Goal: Information Seeking & Learning: Find contact information

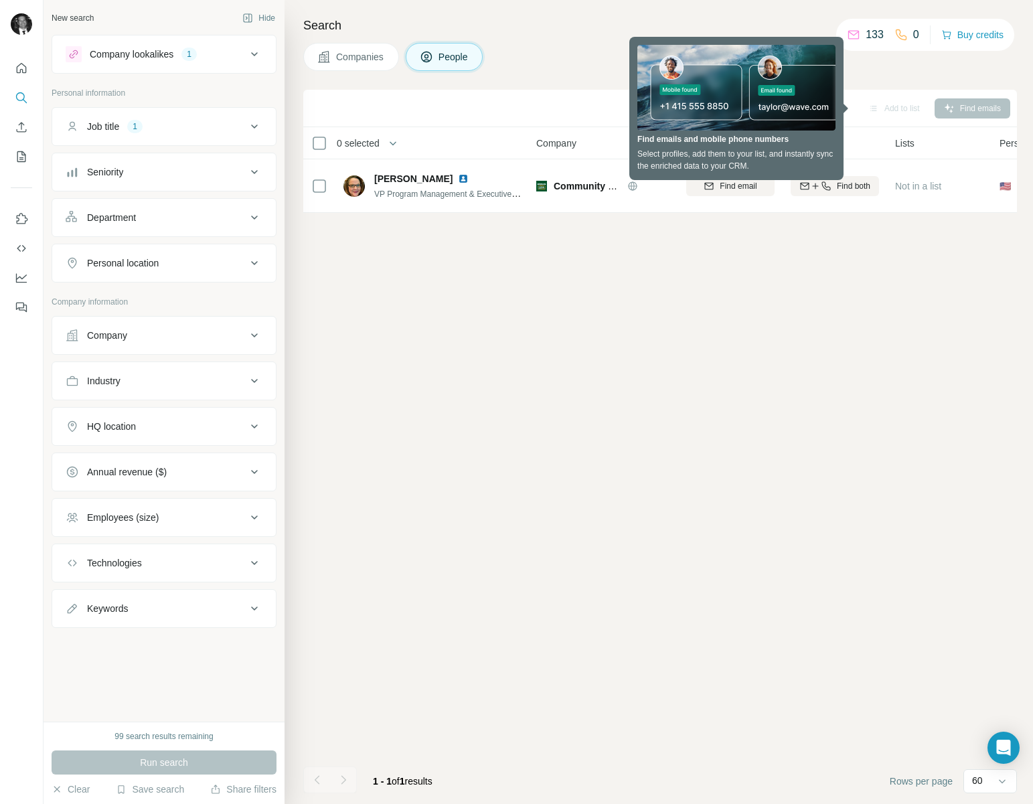
click at [254, 126] on icon at bounding box center [254, 127] width 16 height 16
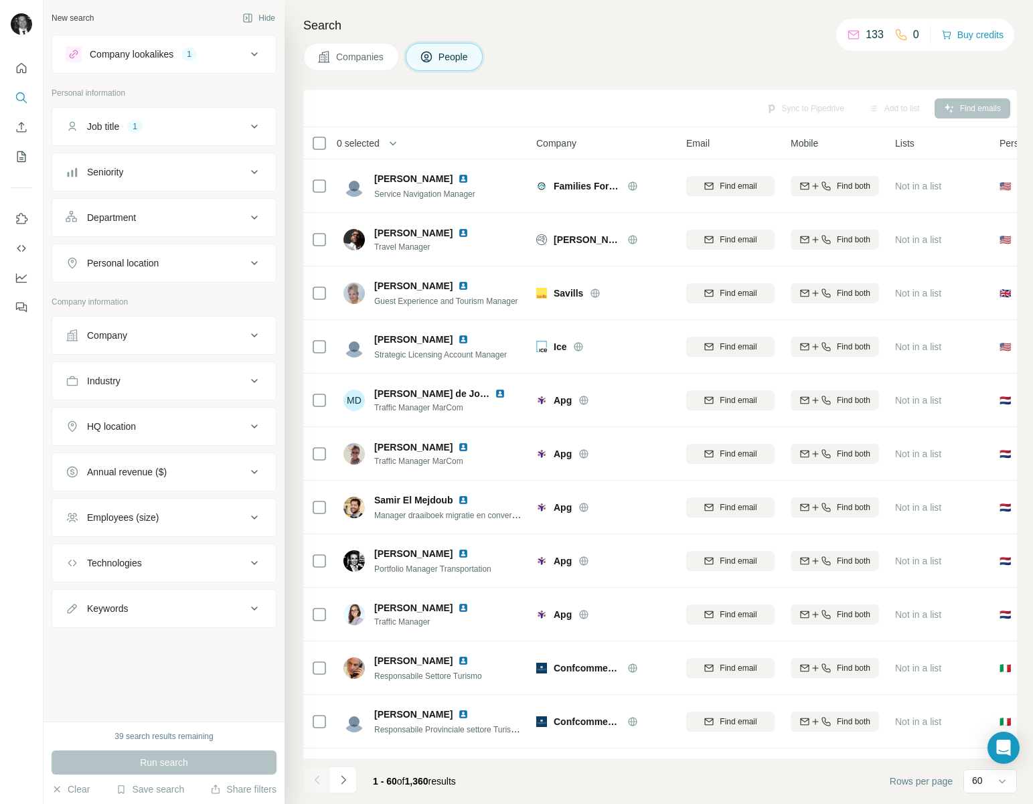
click at [250, 263] on icon at bounding box center [254, 263] width 16 height 16
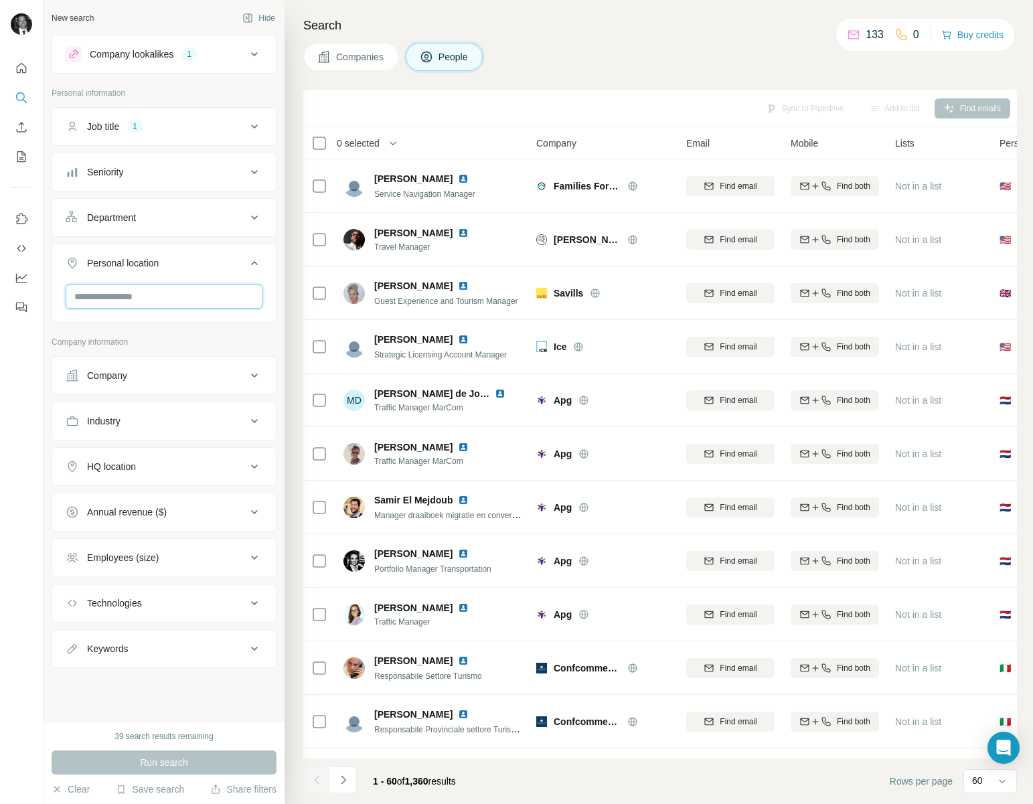
click at [176, 294] on input "text" at bounding box center [164, 297] width 197 height 24
type input "*****"
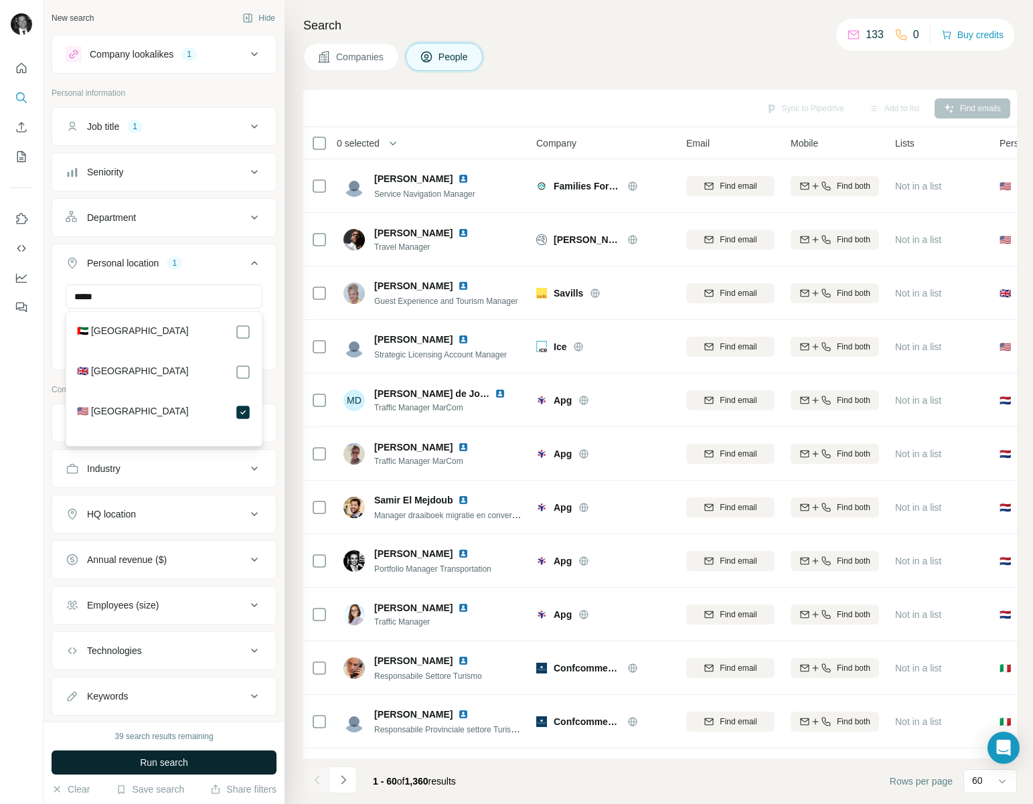
click at [197, 764] on button "Run search" at bounding box center [164, 763] width 225 height 24
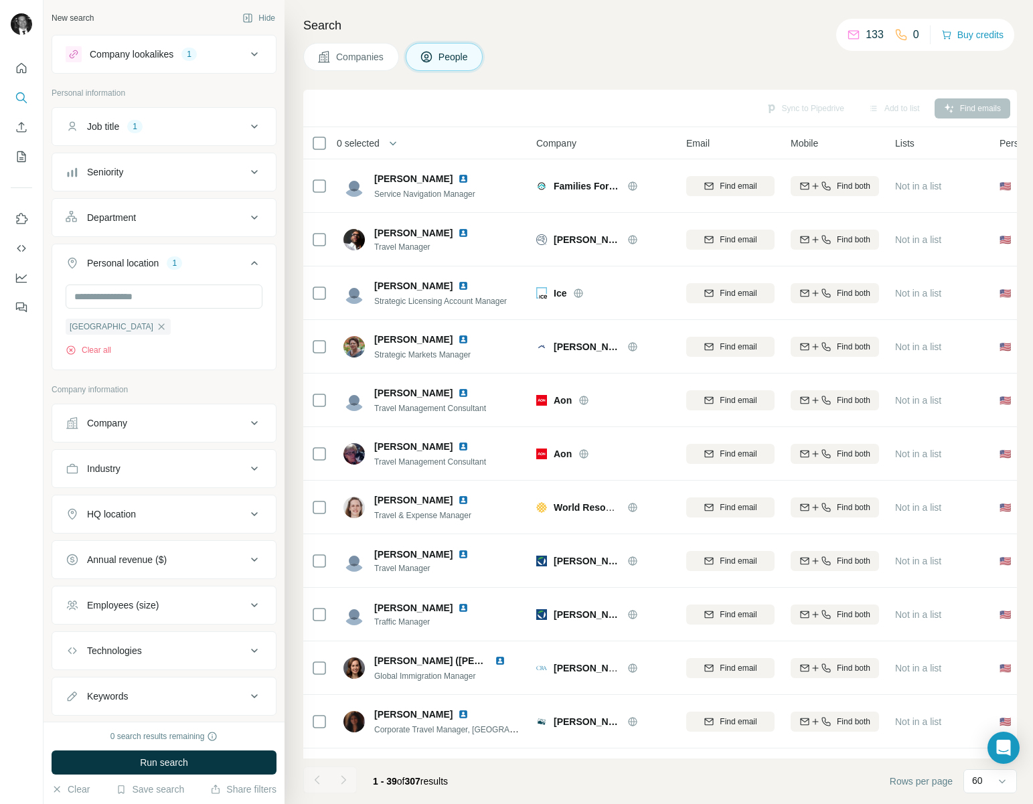
click at [254, 175] on icon at bounding box center [254, 172] width 16 height 16
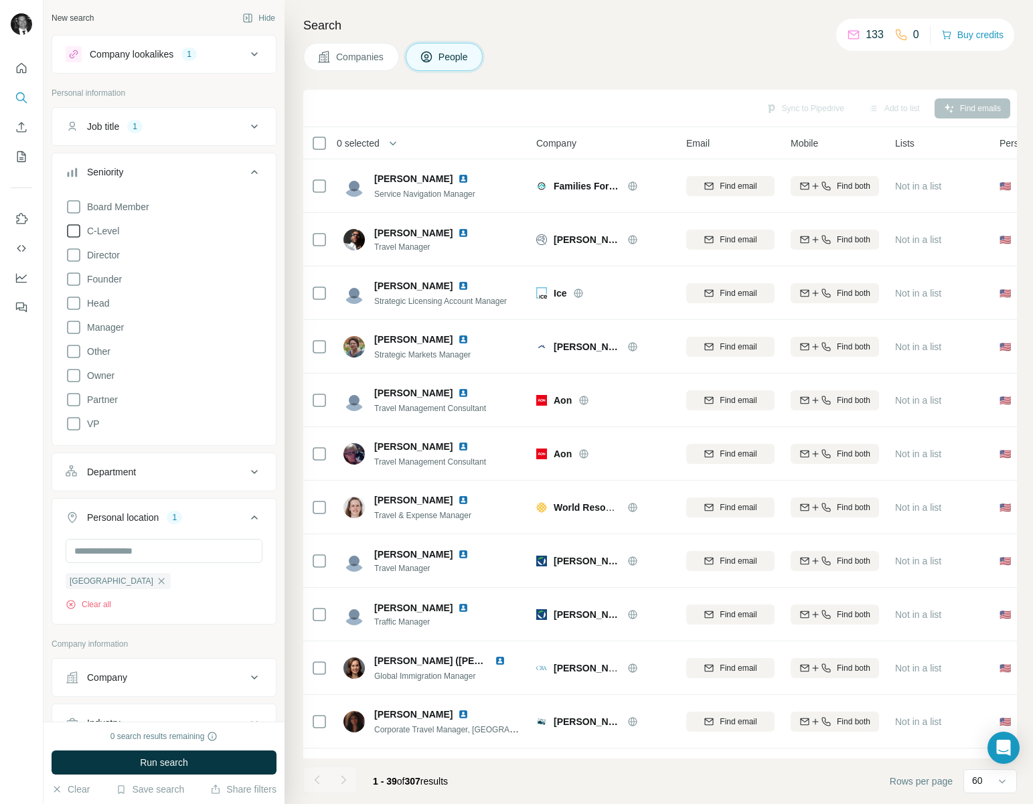
click at [71, 231] on icon at bounding box center [74, 231] width 16 height 16
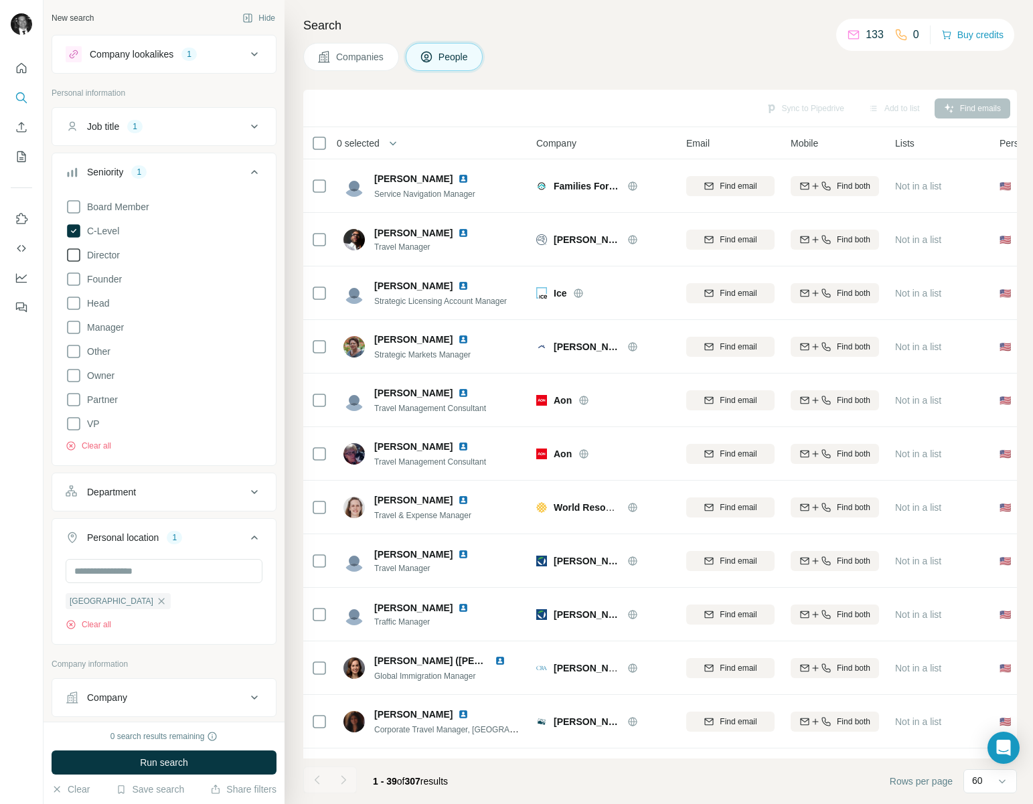
click at [71, 257] on icon at bounding box center [74, 255] width 16 height 16
click at [73, 324] on icon at bounding box center [74, 327] width 16 height 16
click at [76, 301] on icon at bounding box center [74, 303] width 16 height 16
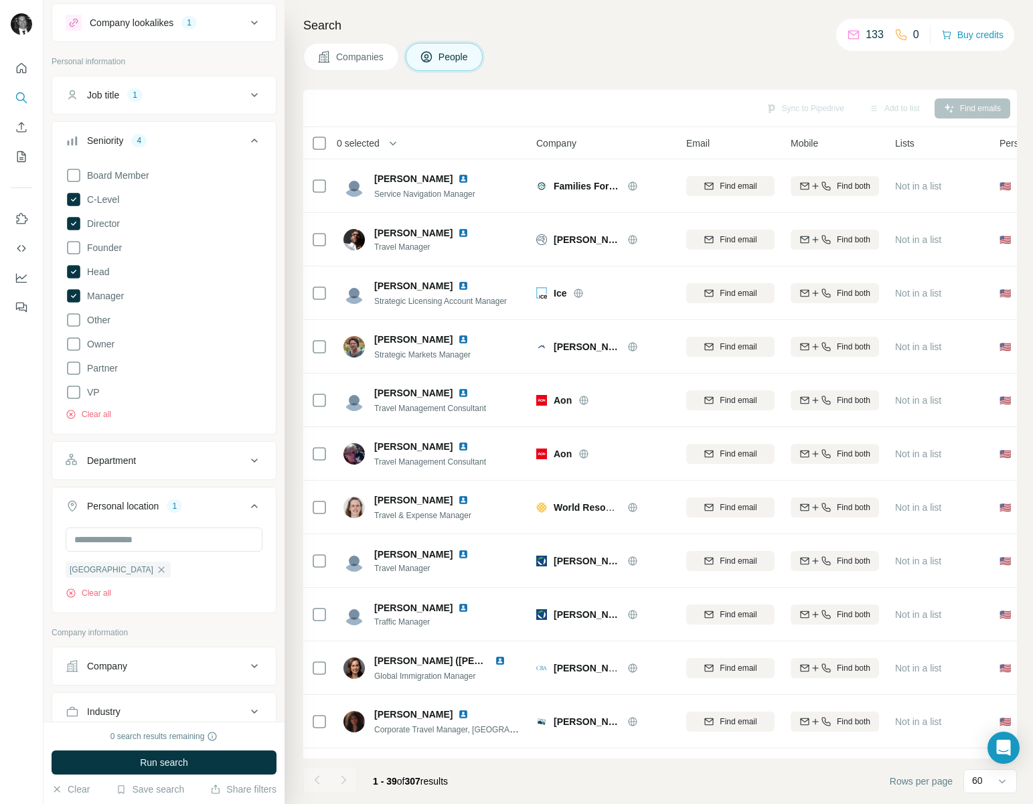
scroll to position [34, 0]
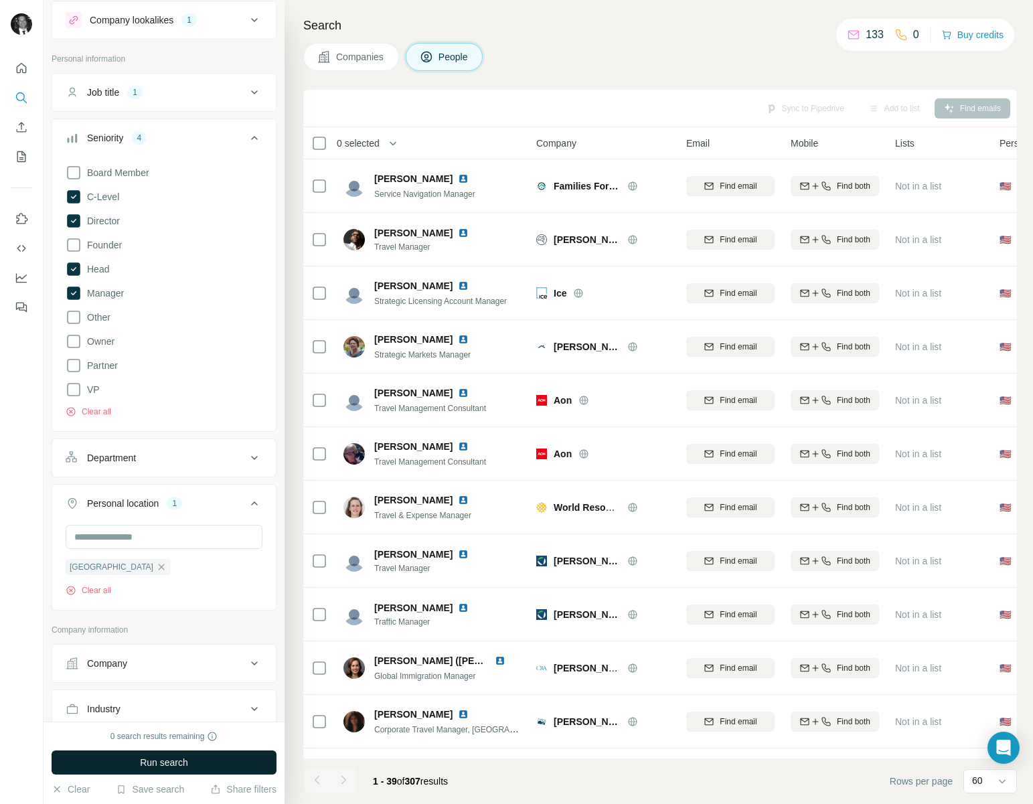
click at [150, 757] on span "Run search" at bounding box center [164, 762] width 48 height 13
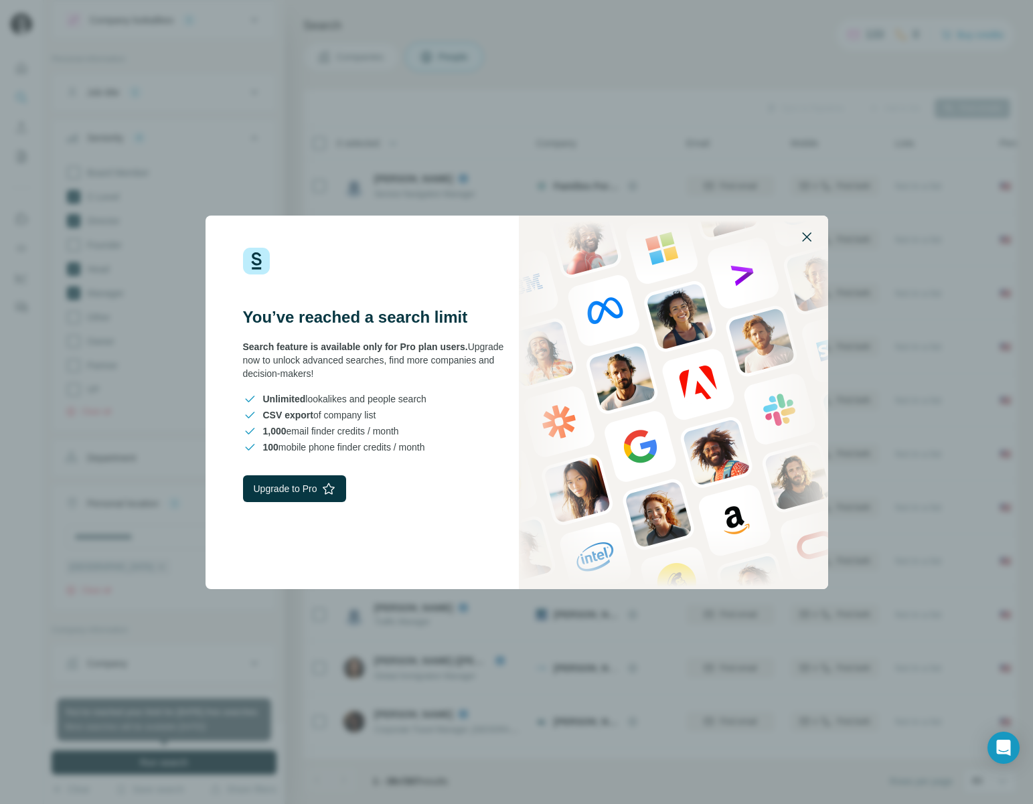
click at [812, 238] on icon "button" at bounding box center [807, 237] width 16 height 16
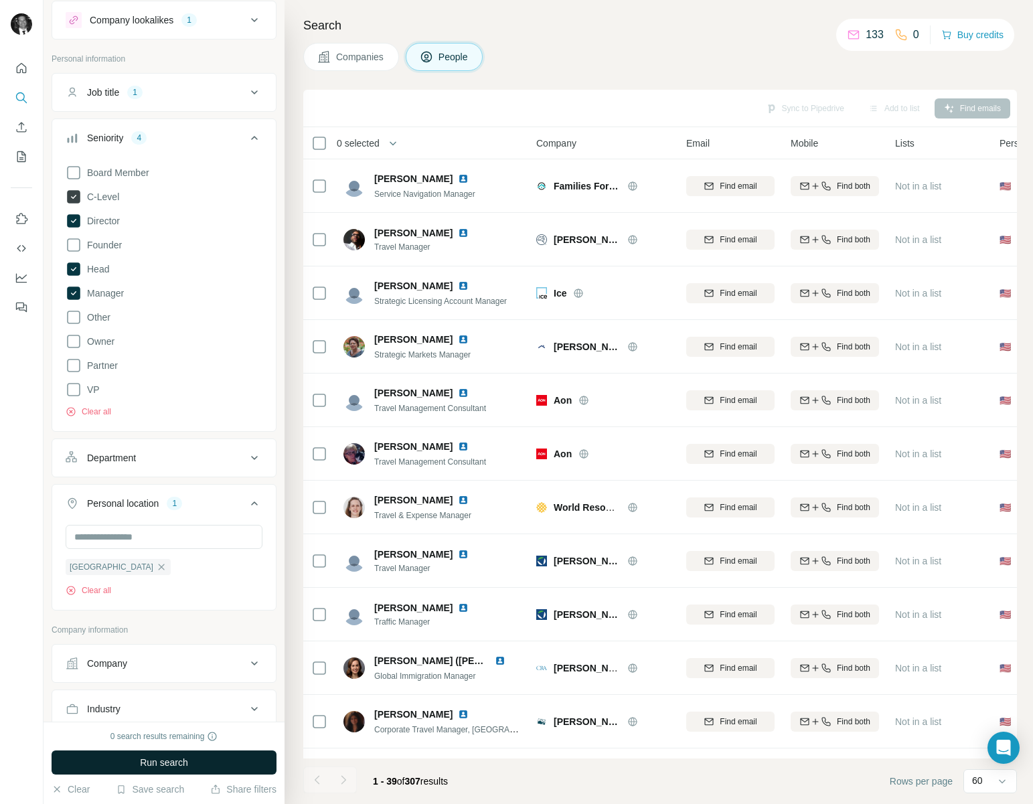
click at [74, 197] on icon at bounding box center [73, 197] width 5 height 4
click at [74, 225] on icon at bounding box center [73, 220] width 13 height 13
click at [74, 266] on icon at bounding box center [73, 268] width 13 height 13
click at [74, 298] on icon at bounding box center [73, 293] width 13 height 13
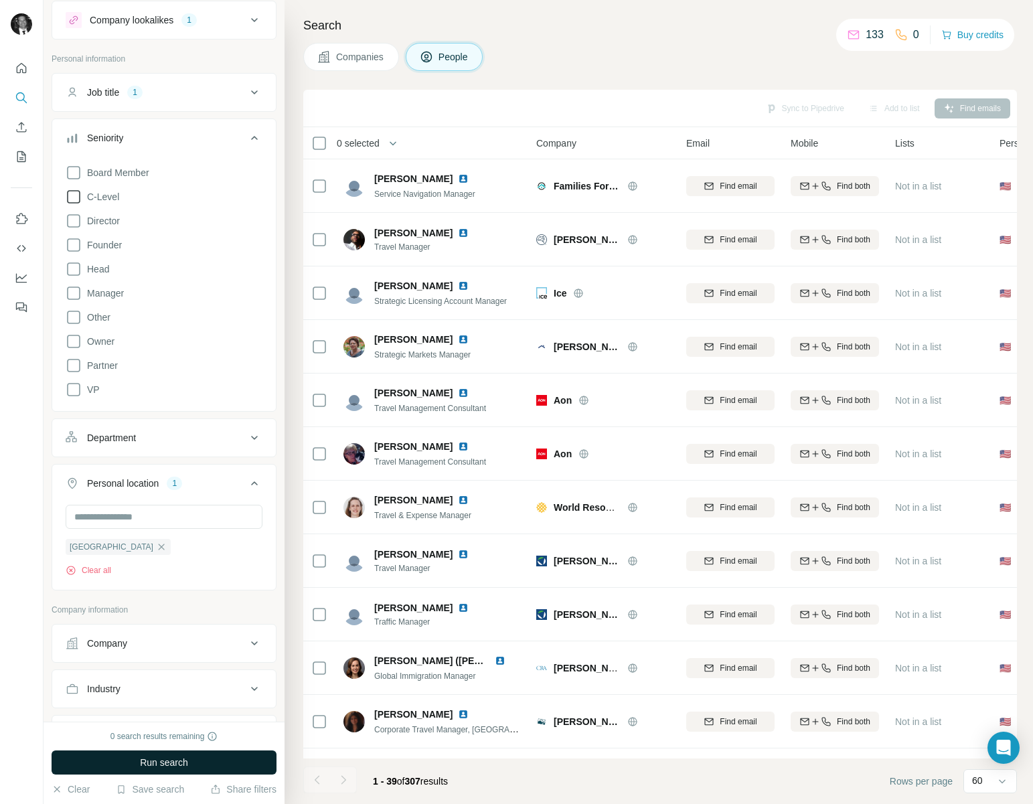
click at [258, 134] on icon at bounding box center [254, 138] width 16 height 16
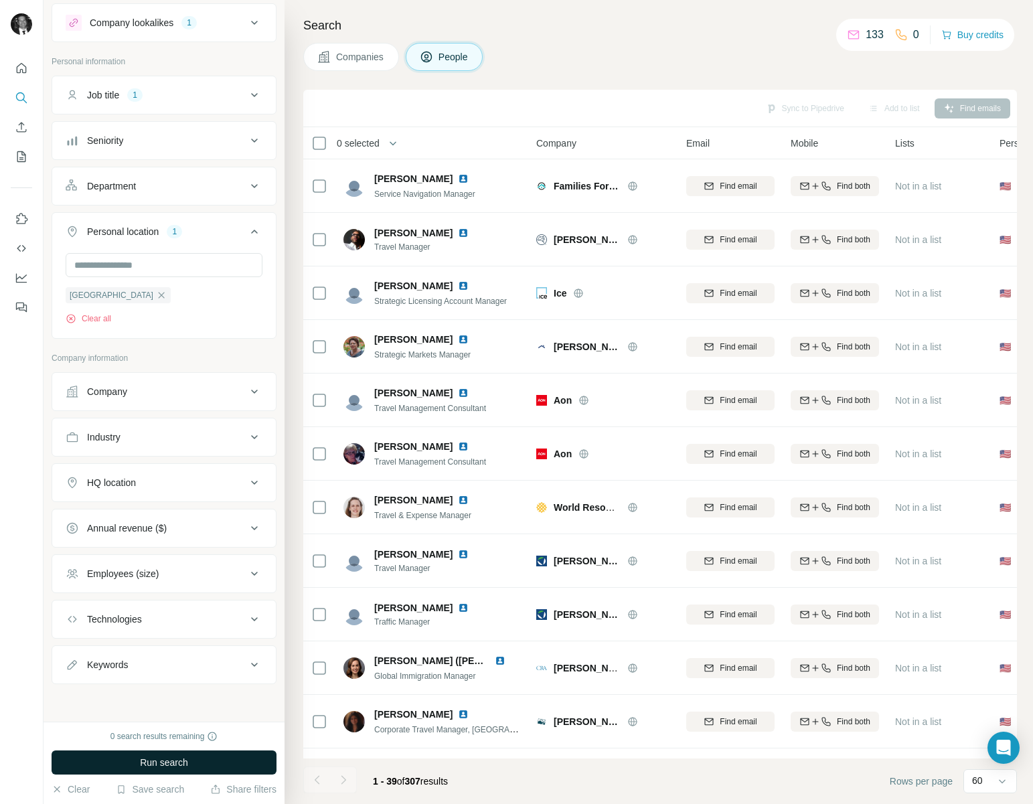
scroll to position [32, 0]
click at [246, 433] on icon at bounding box center [254, 437] width 16 height 16
click at [152, 470] on input at bounding box center [156, 470] width 165 height 15
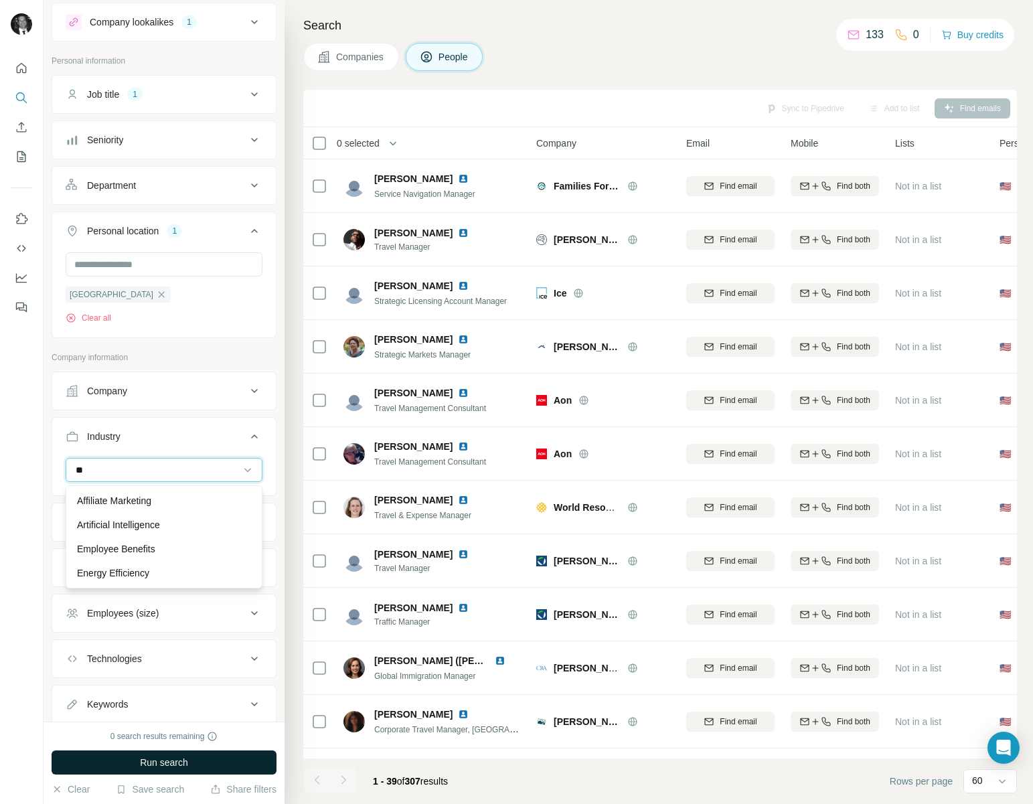
type input "*"
type input "***"
click at [121, 496] on p "Hedge Funds" at bounding box center [105, 500] width 56 height 13
click at [155, 759] on span "Run search" at bounding box center [164, 762] width 48 height 13
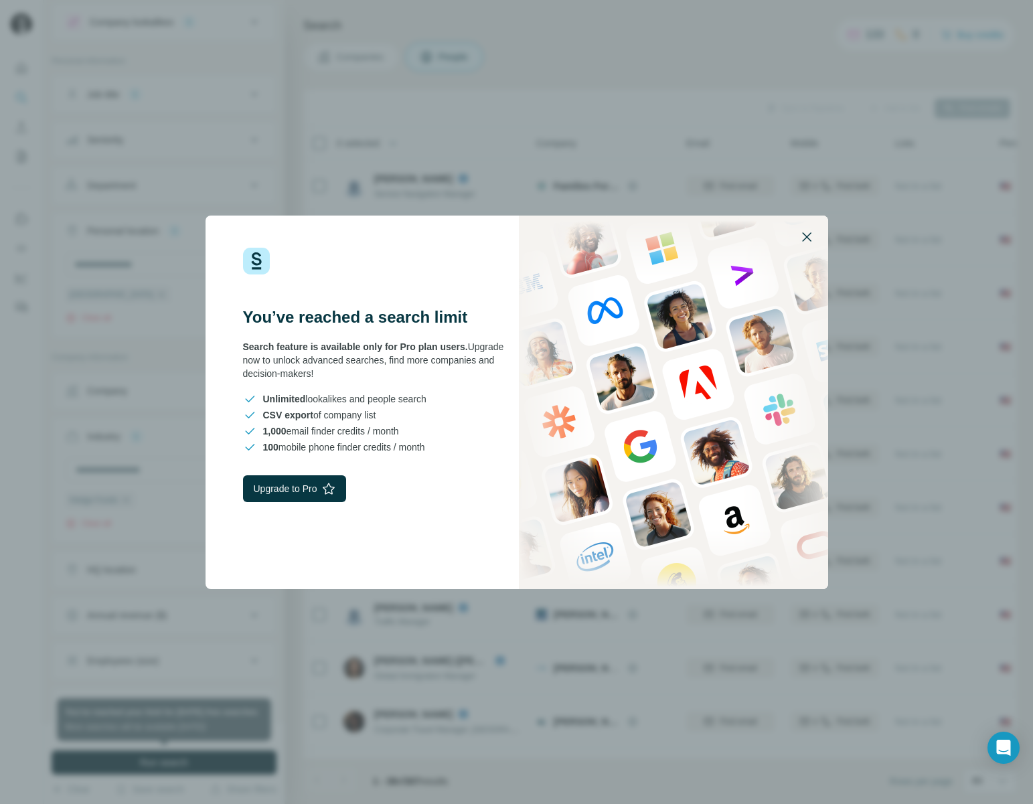
click at [808, 240] on icon "button" at bounding box center [807, 237] width 16 height 16
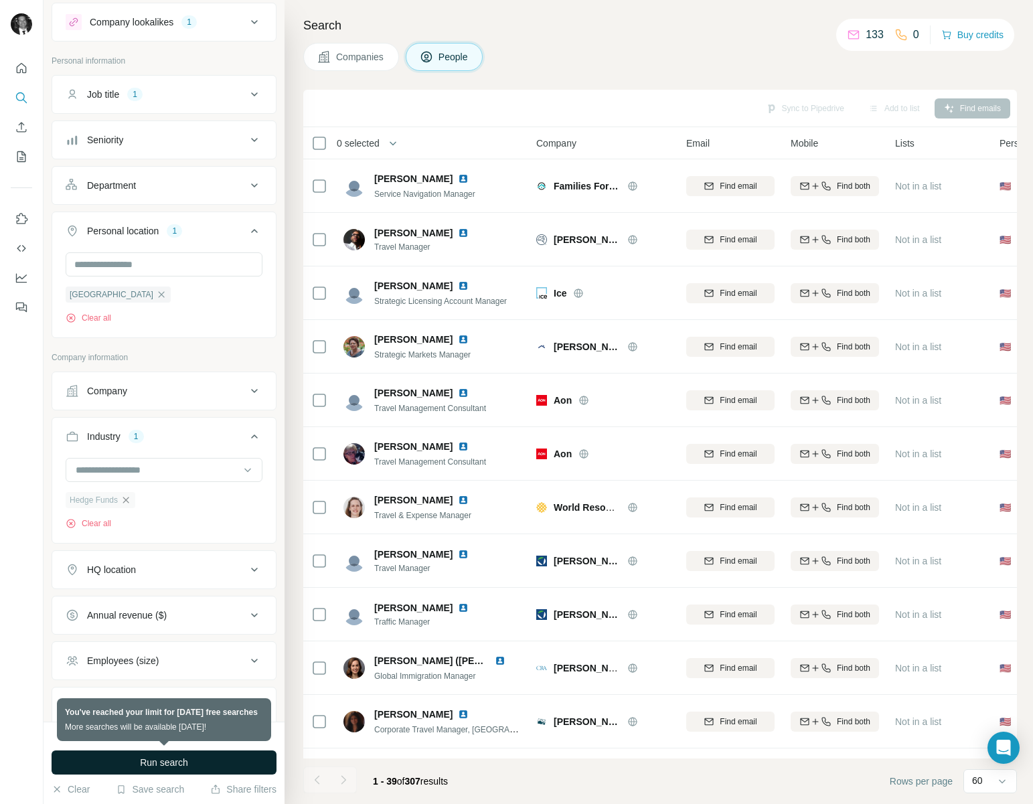
click at [131, 503] on icon "button" at bounding box center [126, 500] width 11 height 11
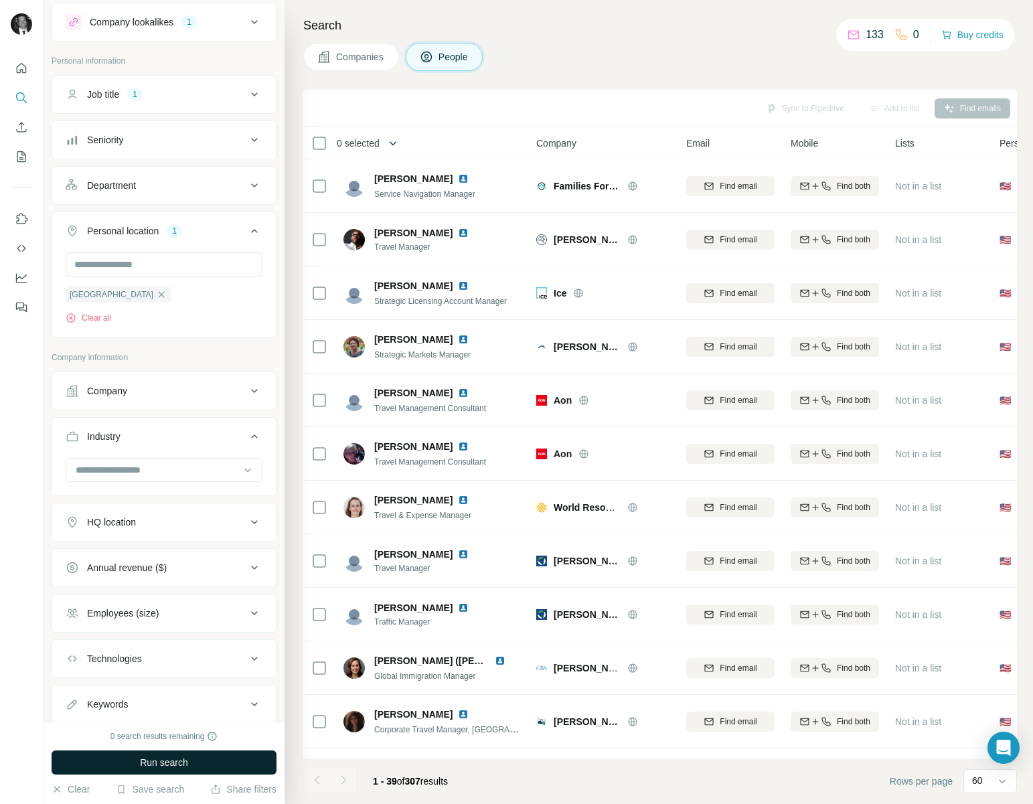
click at [398, 143] on icon "button" at bounding box center [392, 143] width 13 height 13
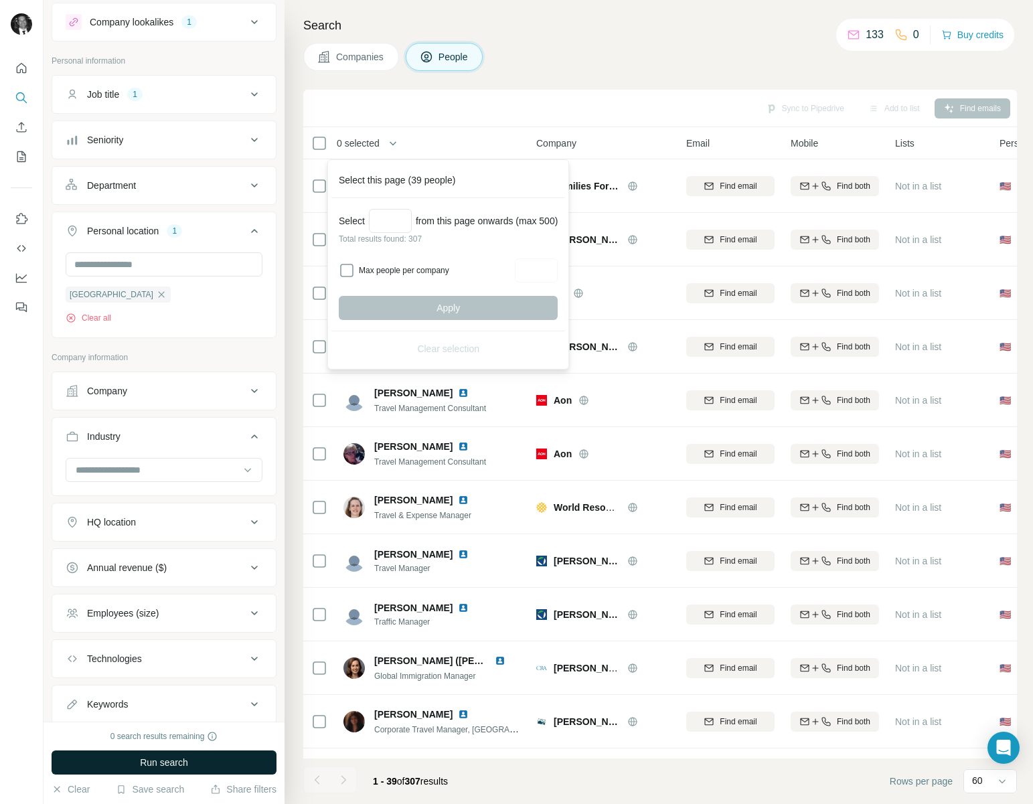
click at [415, 112] on div "Sync to Pipedrive Add to list Find emails" at bounding box center [660, 107] width 700 height 23
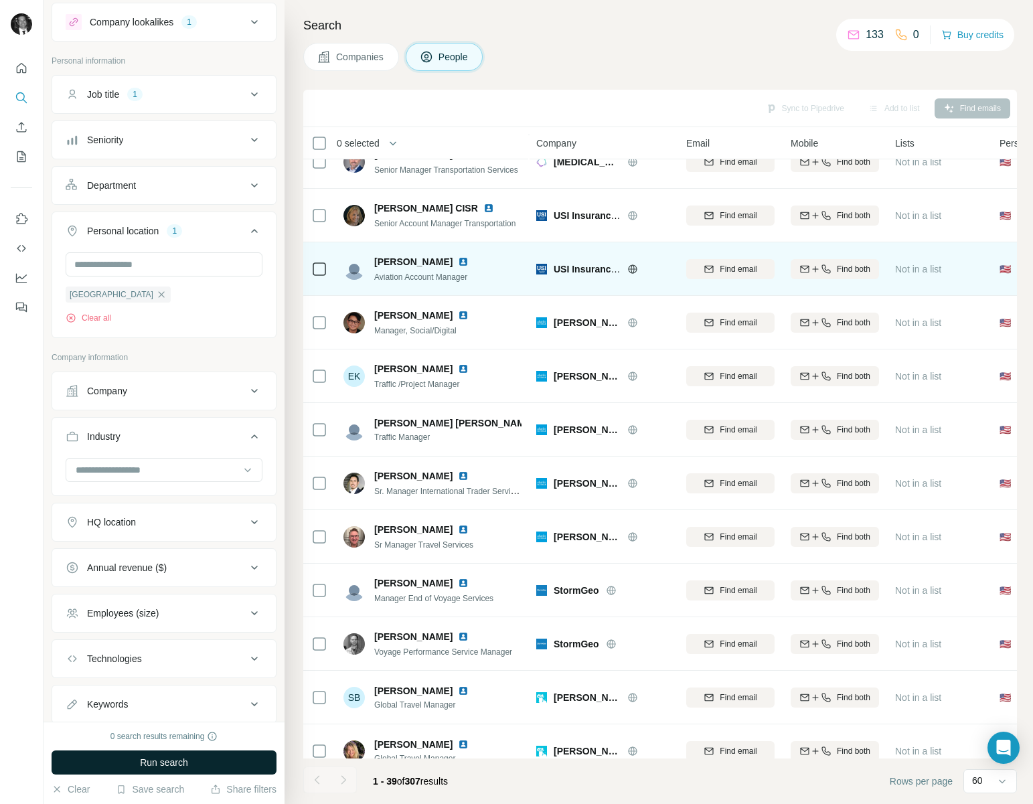
scroll to position [1490, 0]
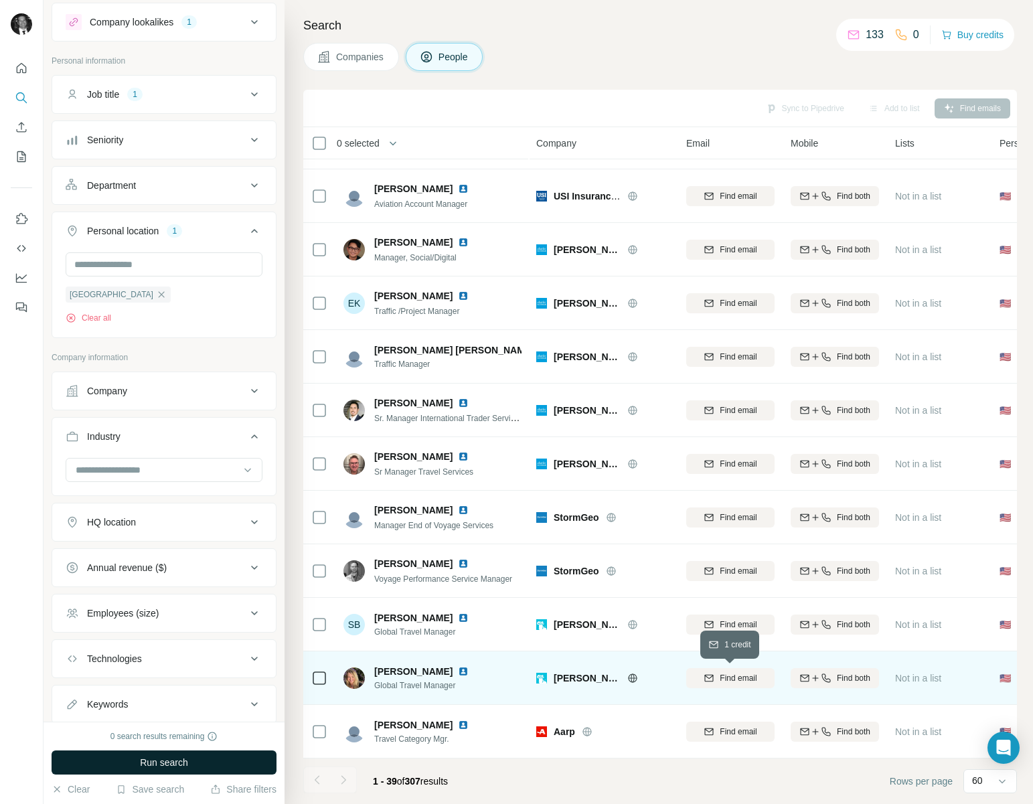
click at [730, 684] on button "Find email" at bounding box center [730, 678] width 88 height 20
click at [832, 676] on div "Find both" at bounding box center [835, 678] width 88 height 12
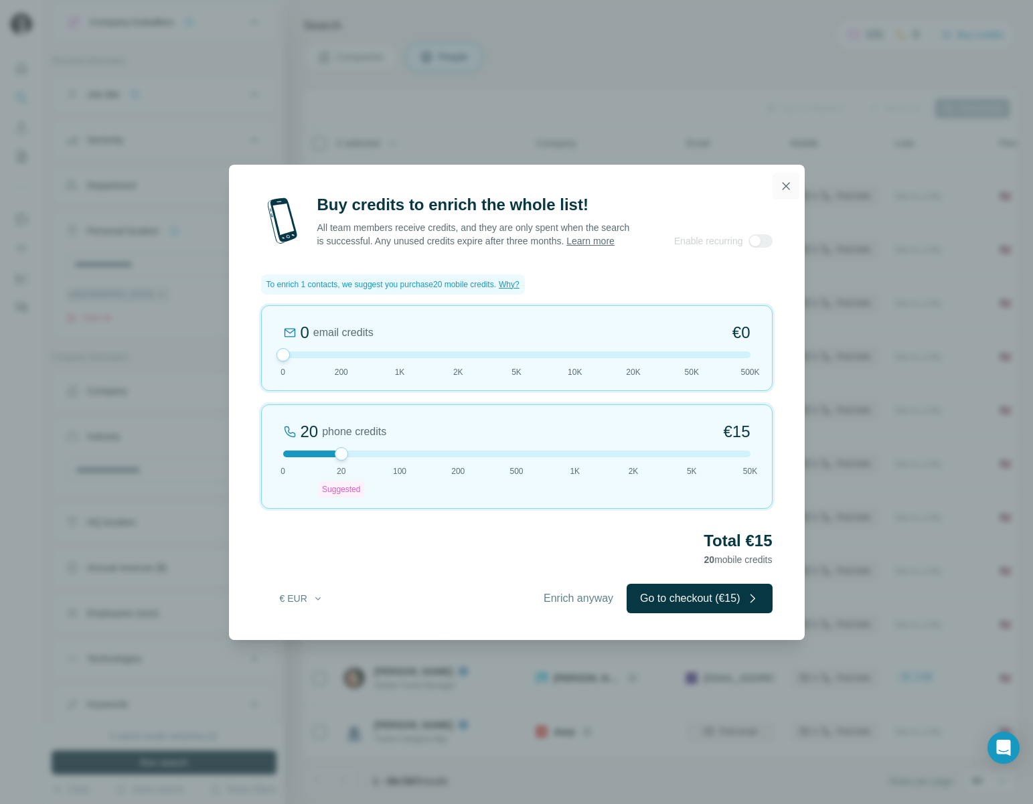
click at [789, 179] on icon "button" at bounding box center [785, 185] width 13 height 13
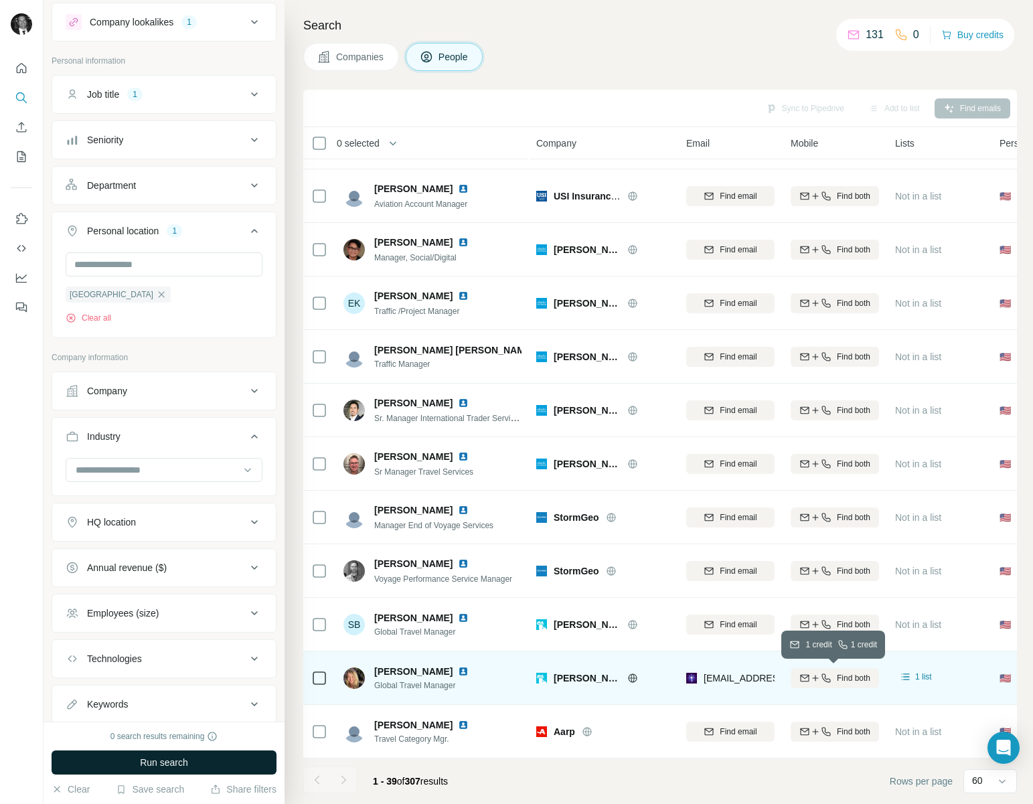
click at [846, 680] on span "Find both" at bounding box center [853, 678] width 33 height 12
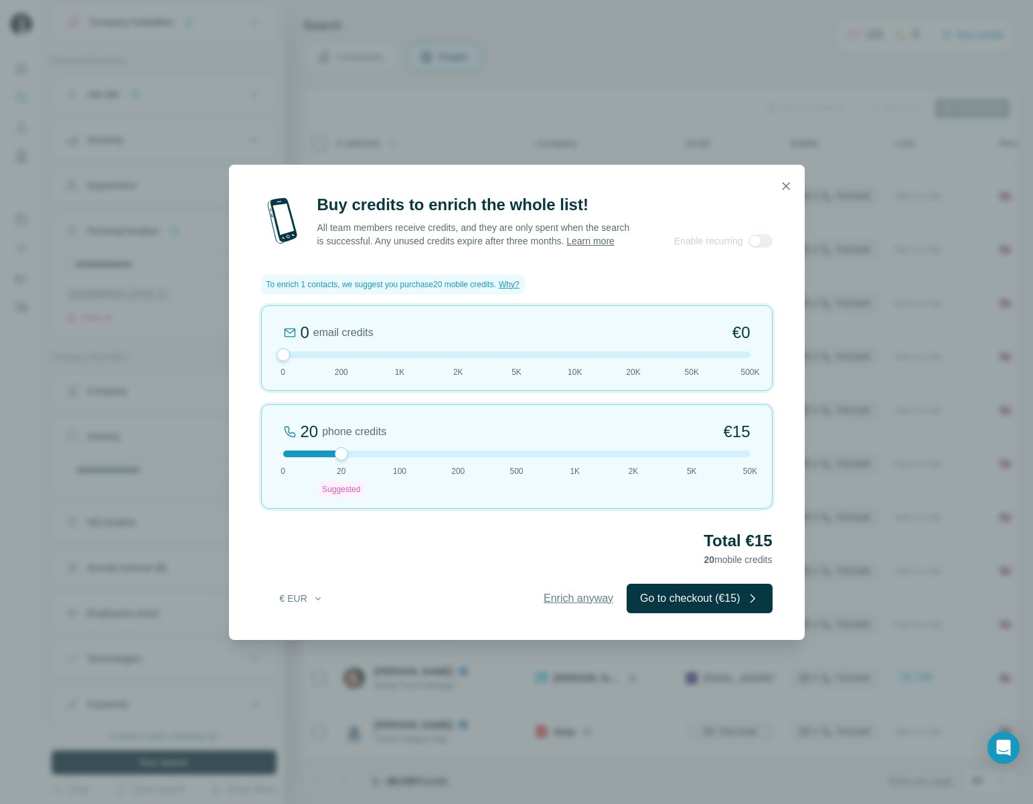
click at [574, 603] on span "Enrich anyway" at bounding box center [579, 599] width 70 height 16
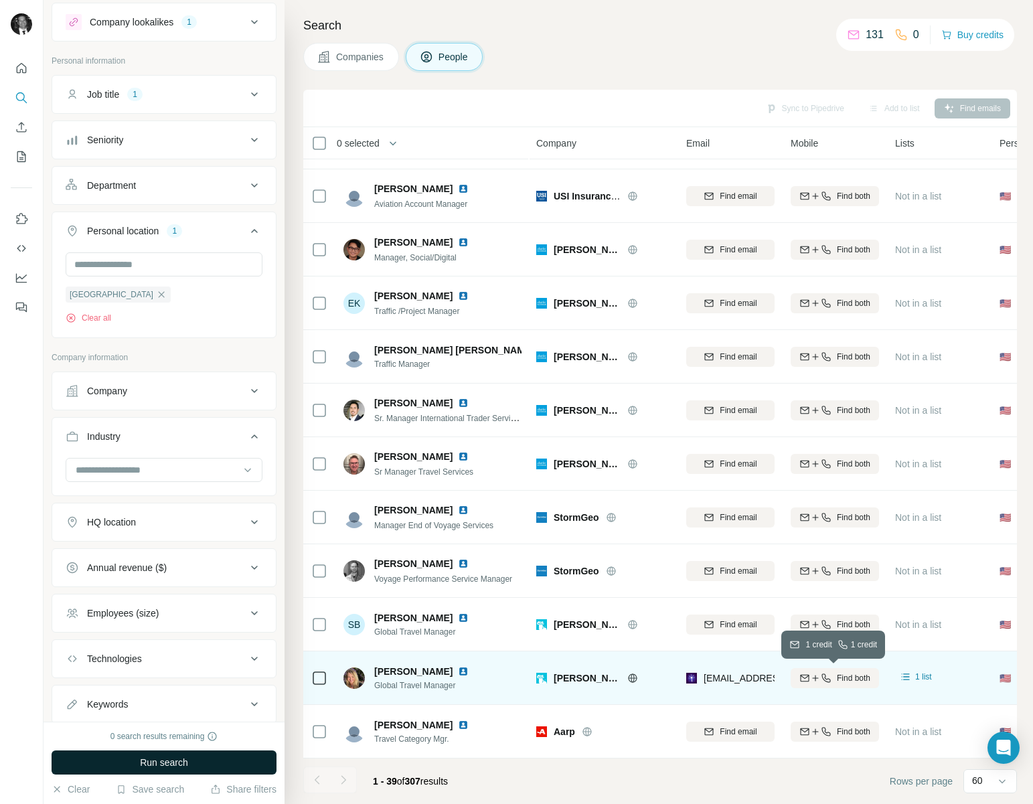
click at [837, 679] on span "Find both" at bounding box center [853, 678] width 33 height 12
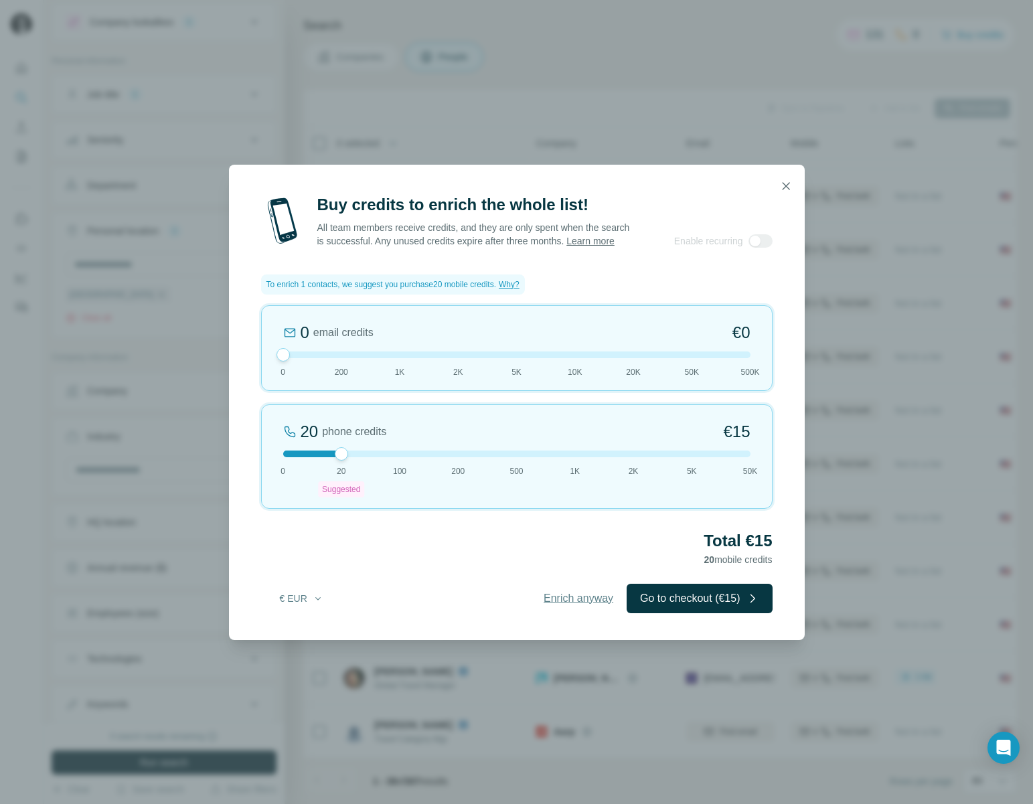
click at [556, 601] on span "Enrich anyway" at bounding box center [579, 599] width 70 height 16
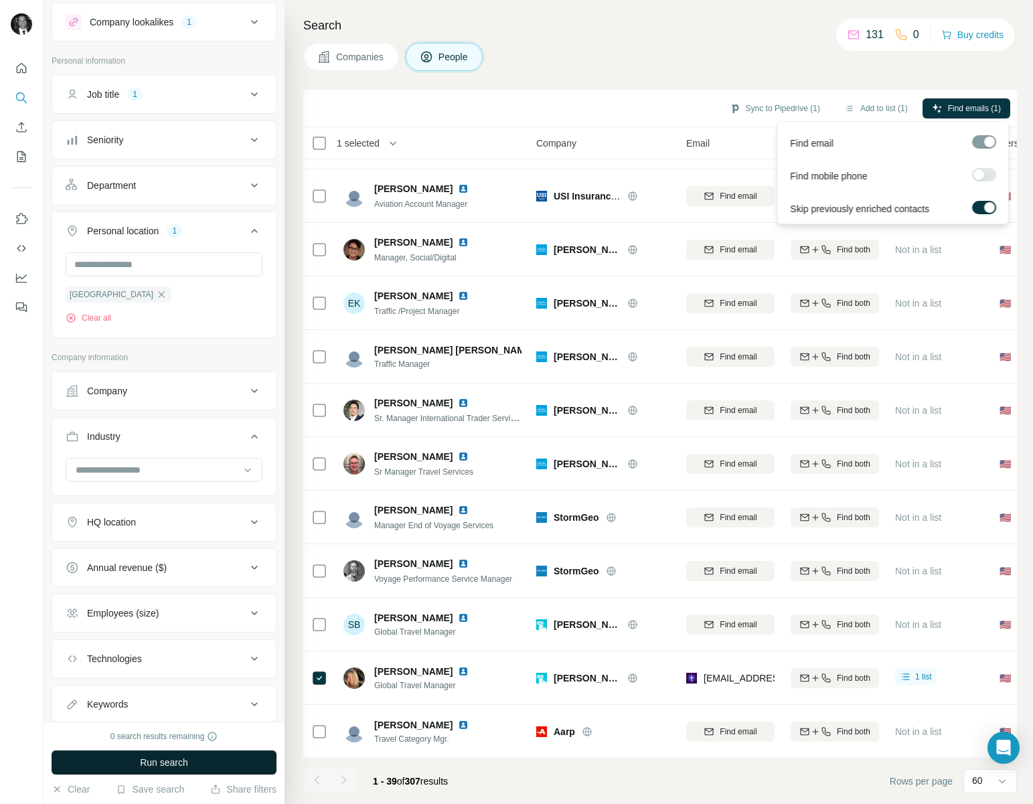
click at [986, 175] on label at bounding box center [984, 174] width 24 height 13
click at [986, 174] on div at bounding box center [989, 174] width 11 height 11
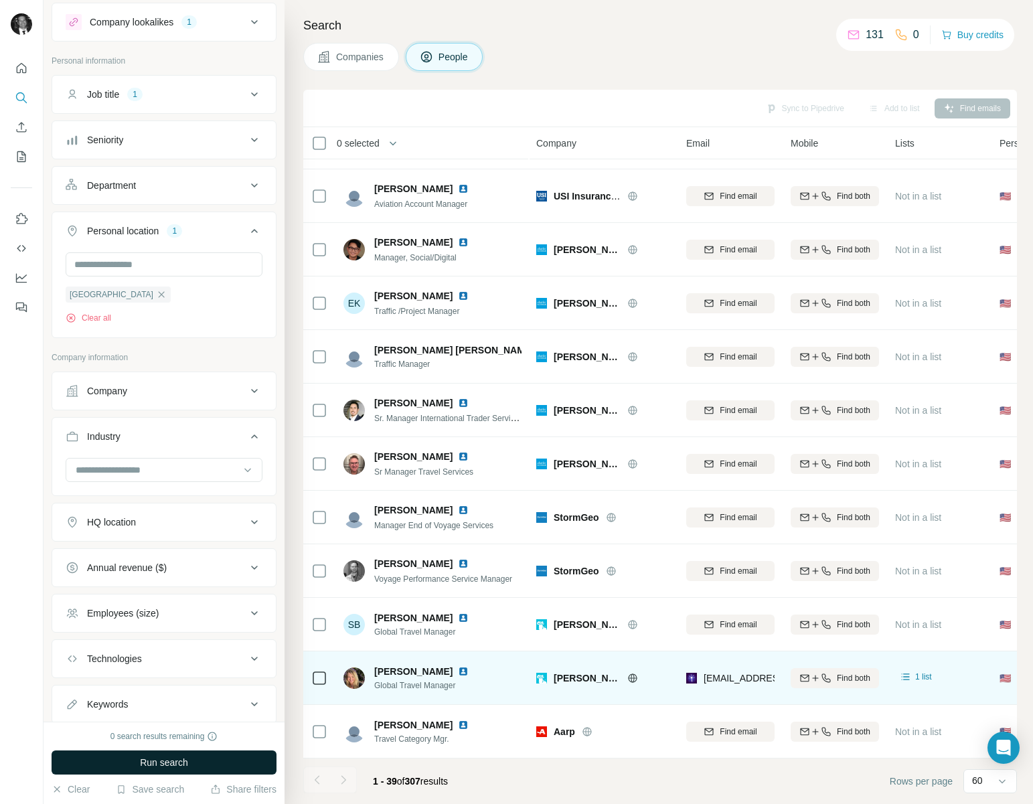
click at [389, 680] on span "Global Travel Manager" at bounding box center [429, 686] width 110 height 12
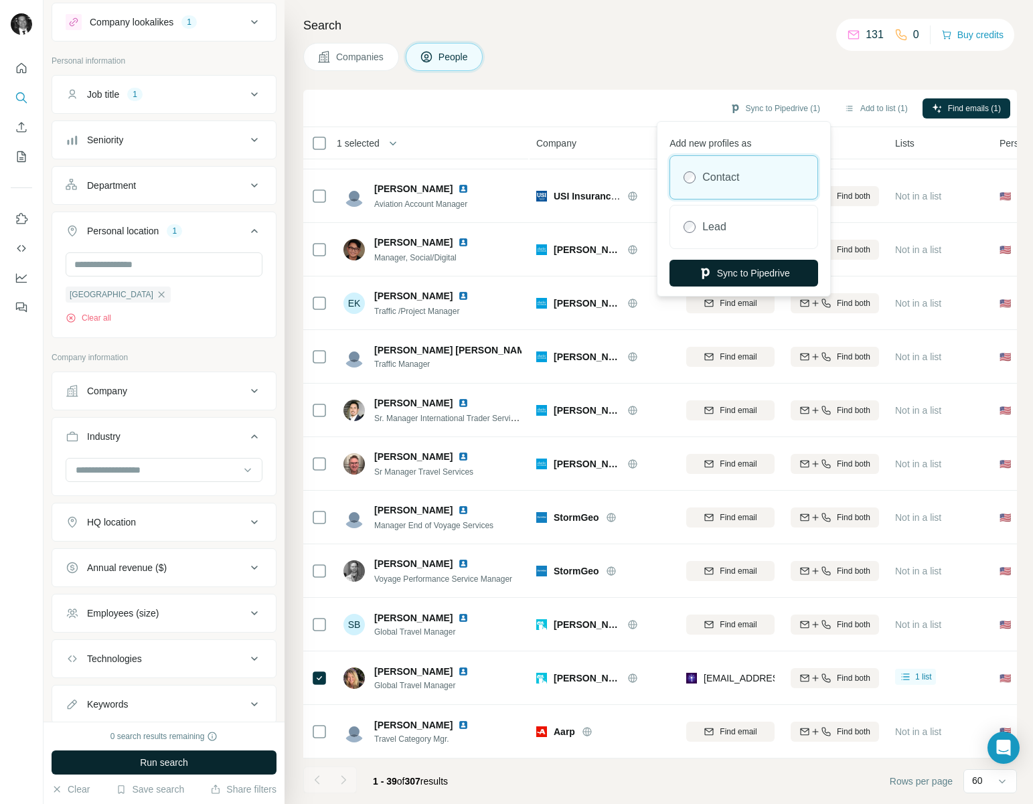
click at [745, 269] on button "Sync to Pipedrive" at bounding box center [744, 273] width 149 height 27
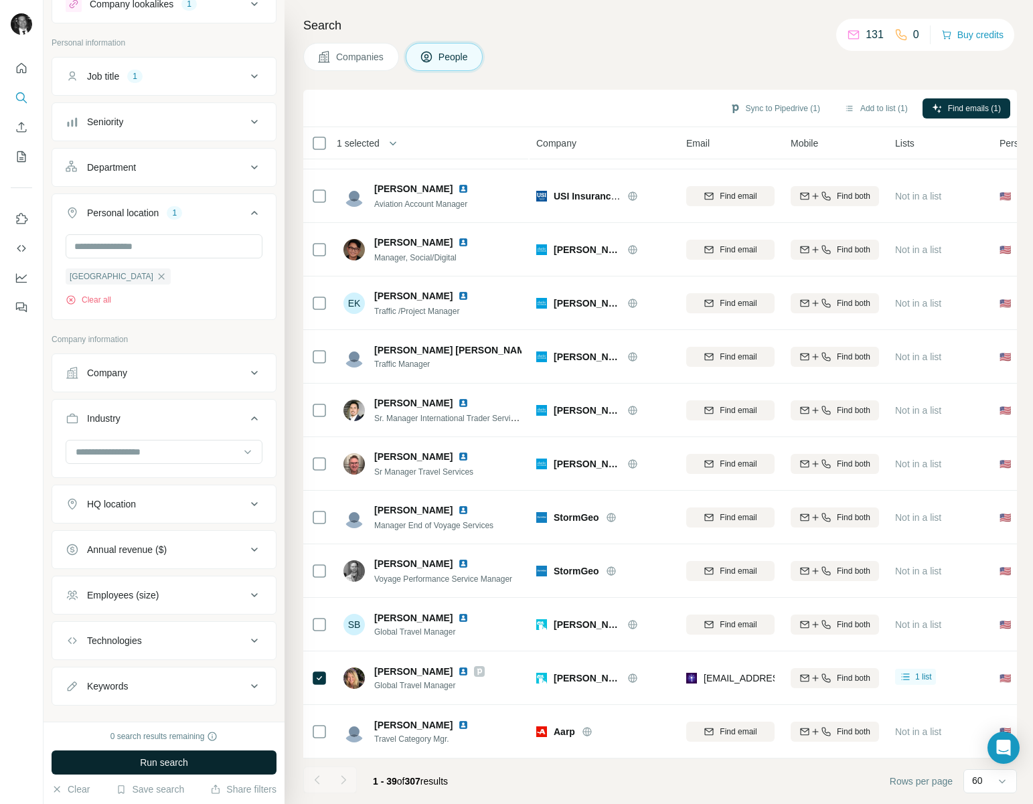
scroll to position [72, 0]
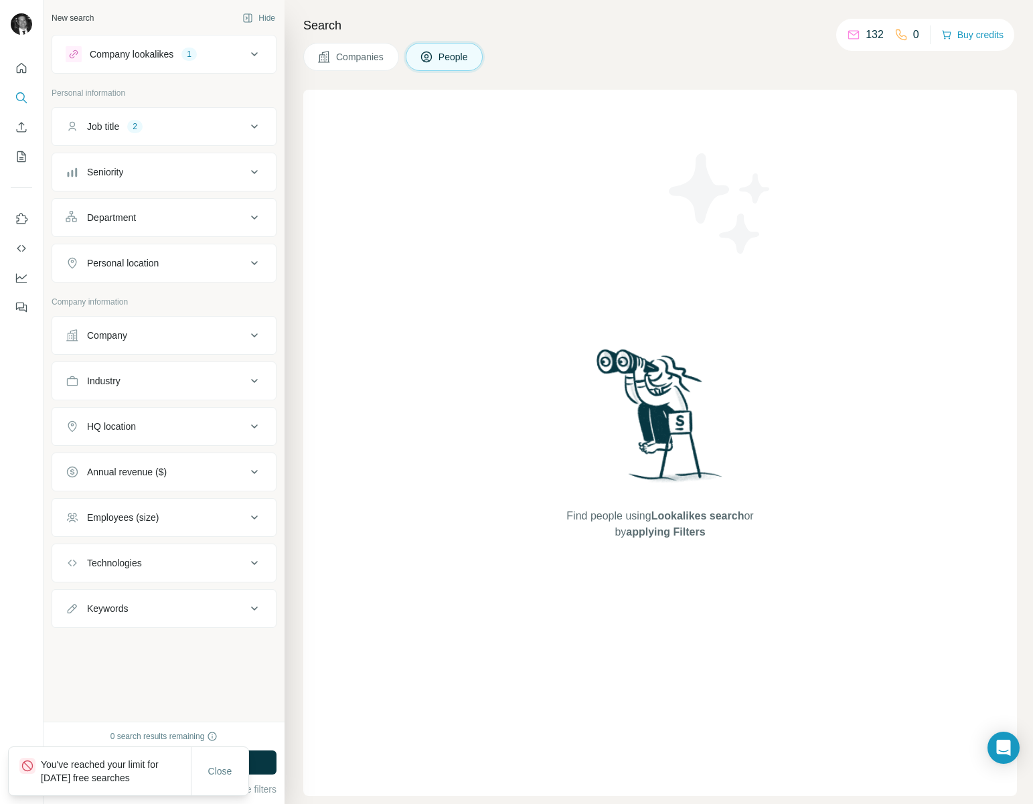
click at [255, 125] on icon at bounding box center [254, 127] width 16 height 16
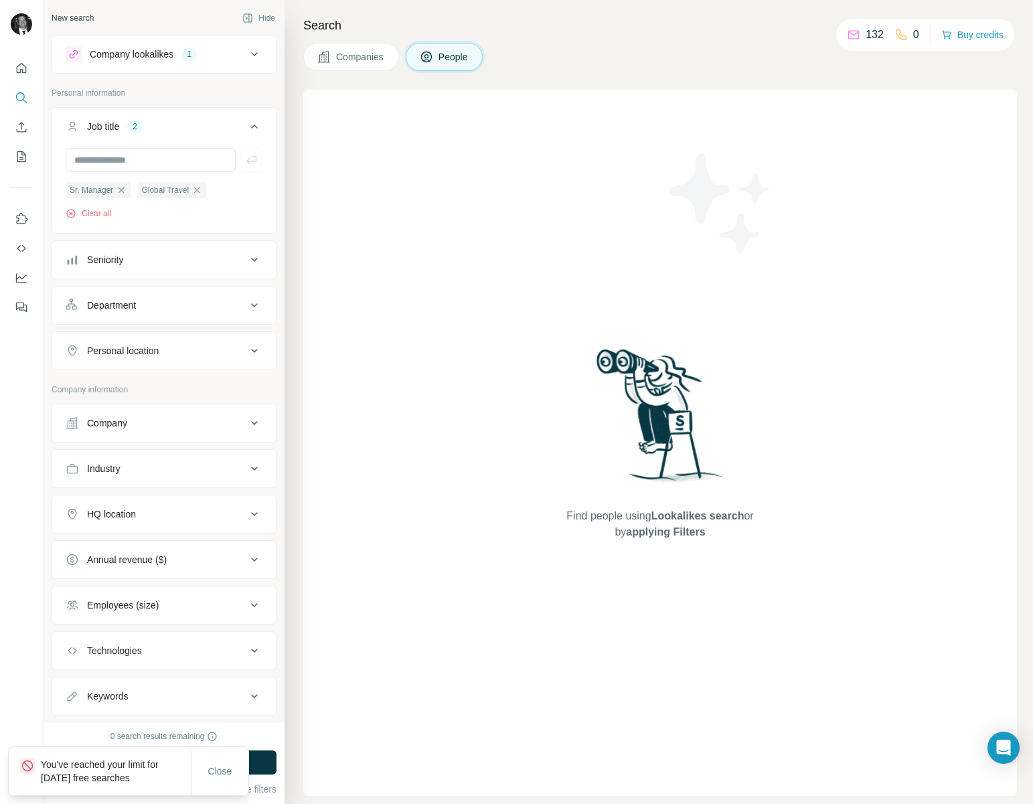
click at [255, 125] on icon at bounding box center [254, 127] width 16 height 16
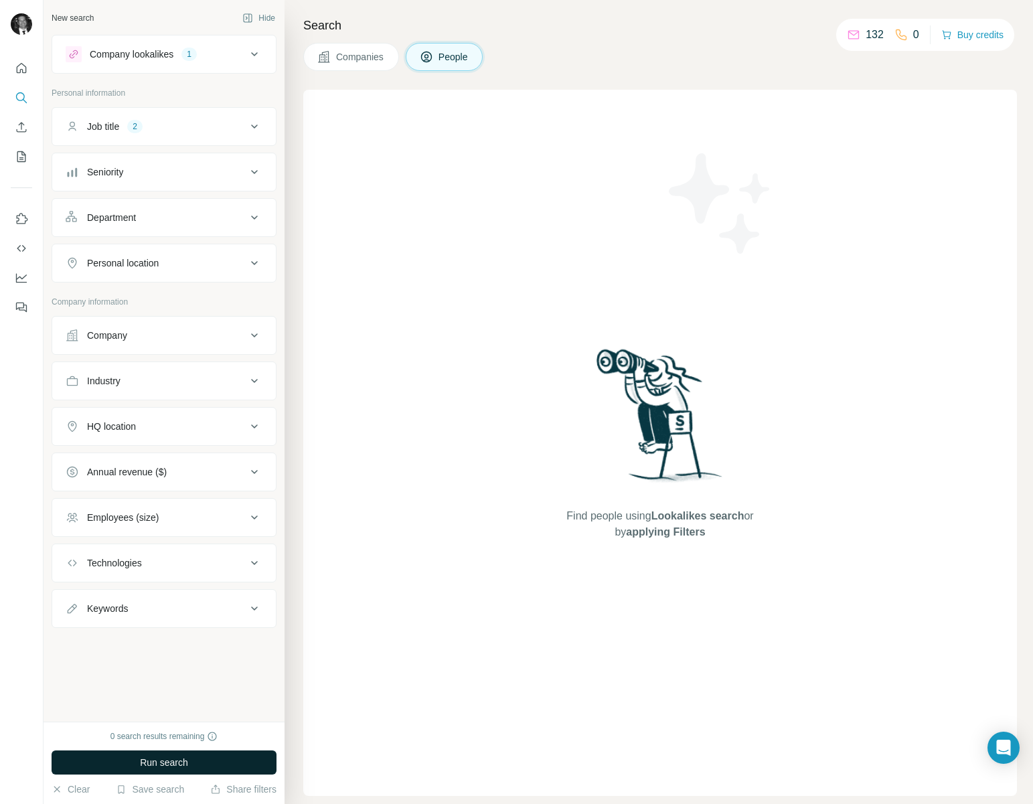
click at [211, 761] on button "Run search" at bounding box center [164, 763] width 225 height 24
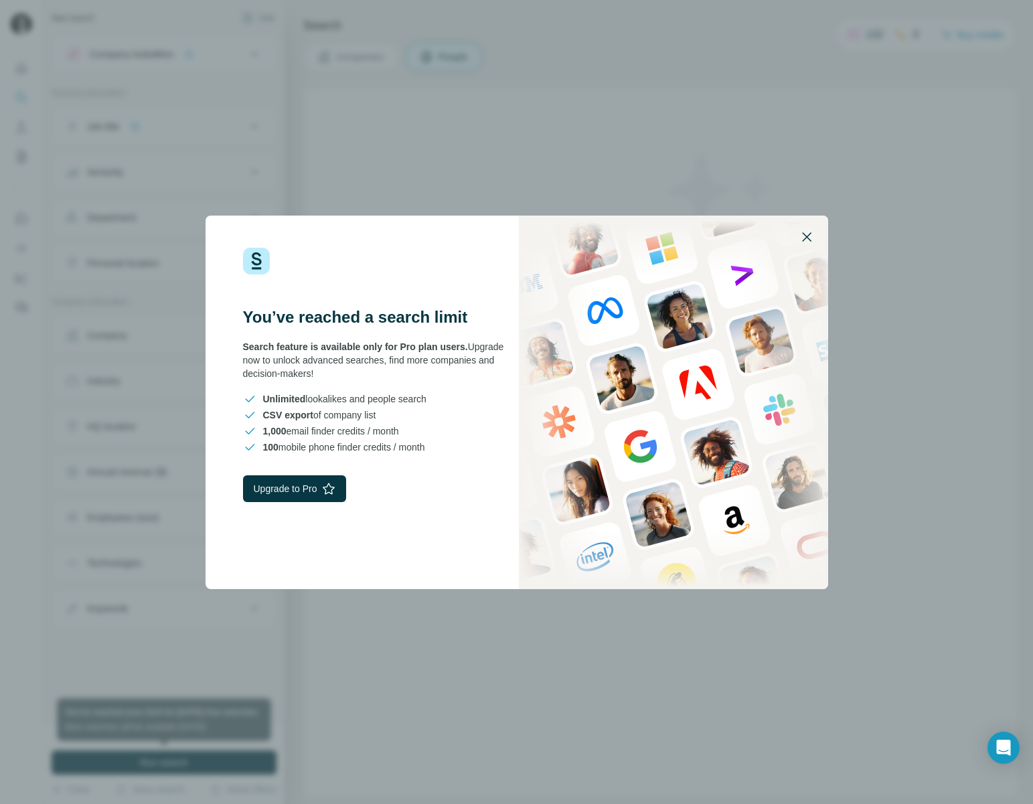
click at [806, 241] on icon "button" at bounding box center [807, 237] width 16 height 16
